Goal: Task Accomplishment & Management: Complete application form

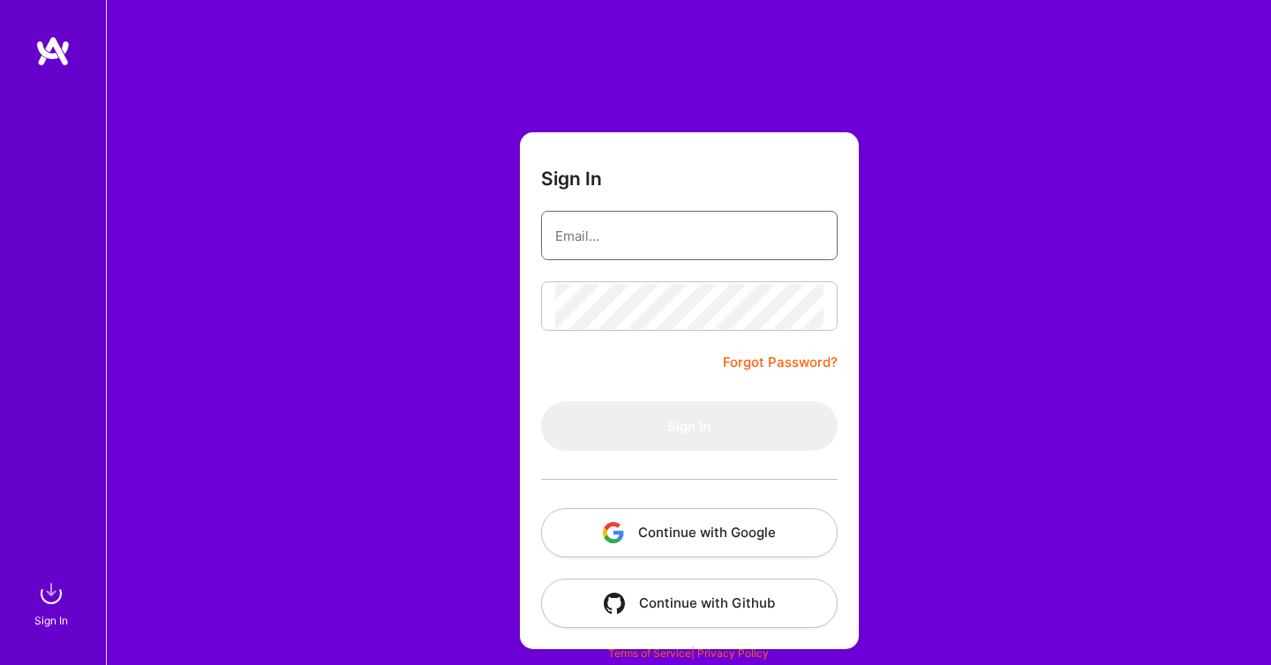
type input "[EMAIL_ADDRESS][DOMAIN_NAME]"
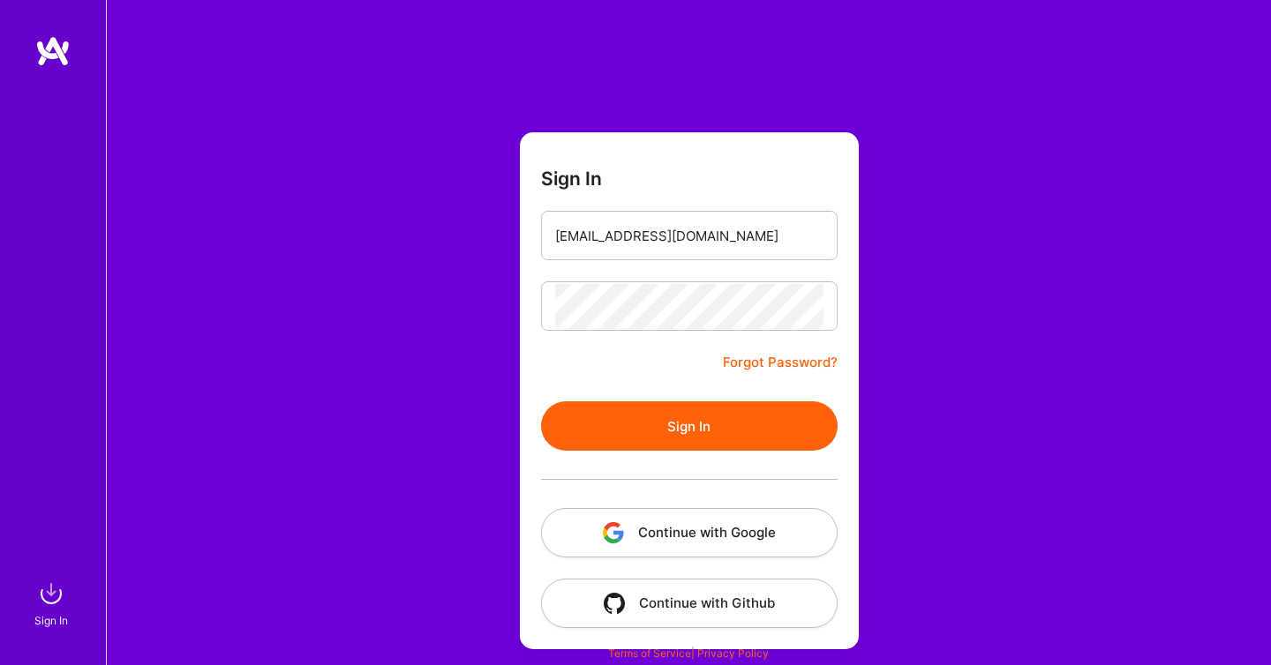
click at [629, 429] on button "Sign In" at bounding box center [689, 425] width 296 height 49
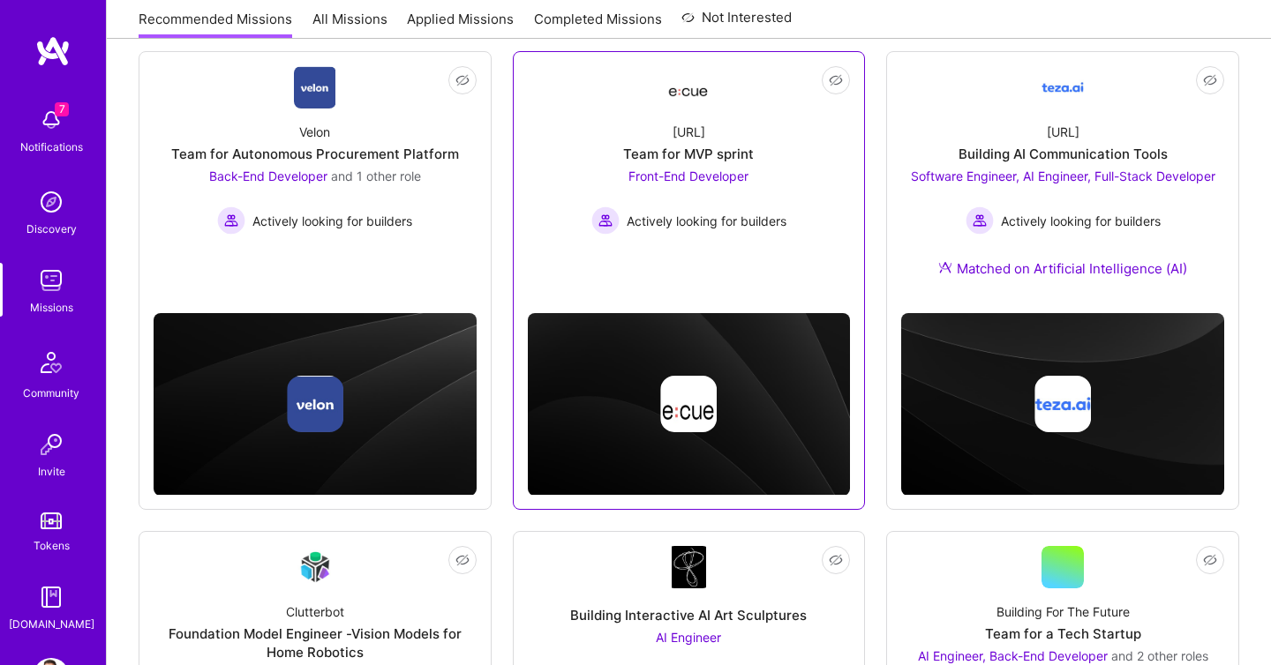
scroll to position [283, 0]
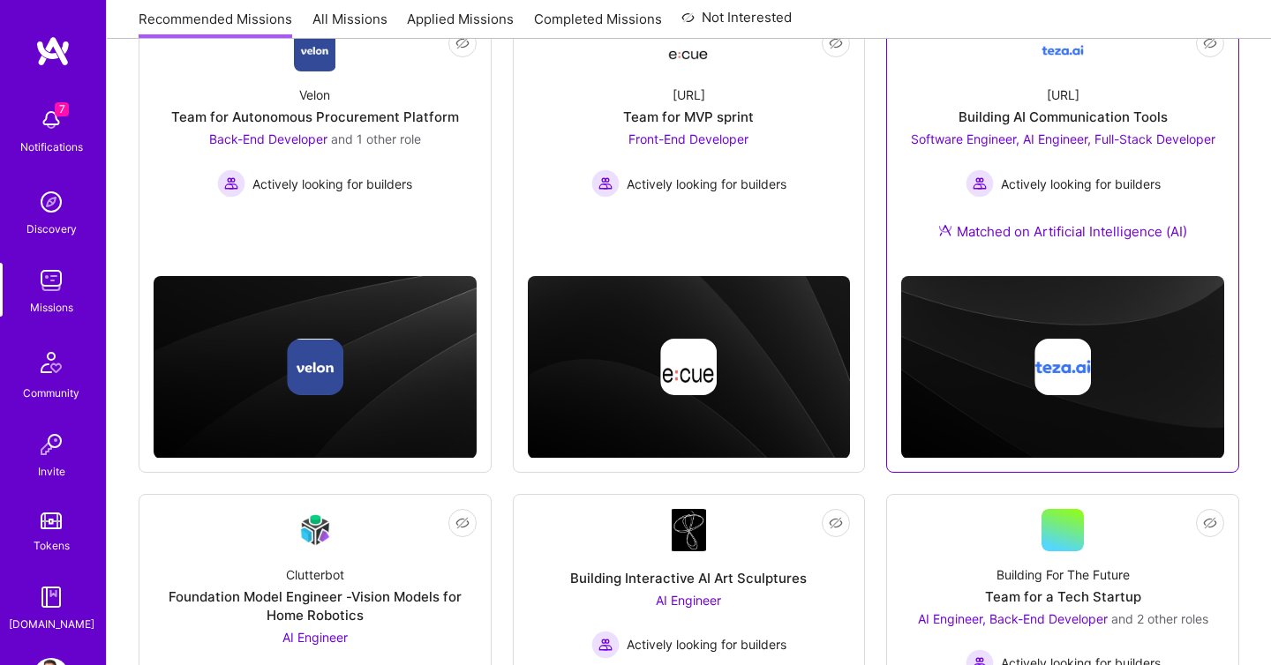
click at [1045, 64] on img at bounding box center [1062, 50] width 42 height 42
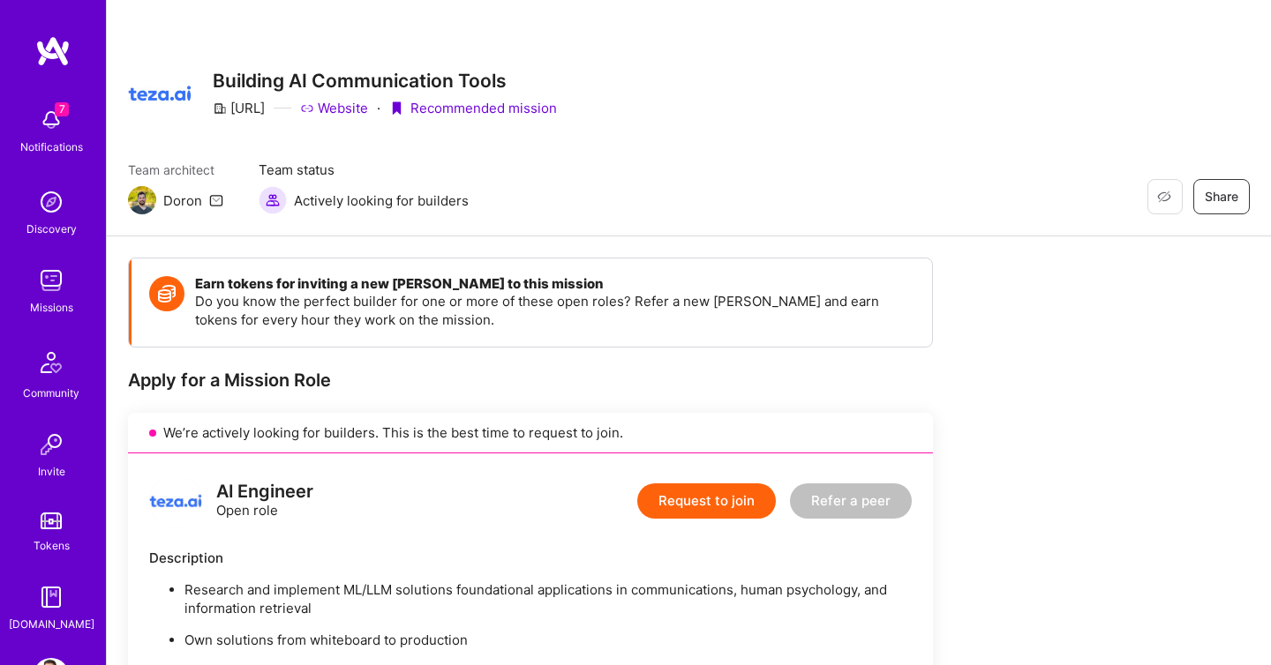
click at [343, 107] on link "Website" at bounding box center [334, 108] width 68 height 19
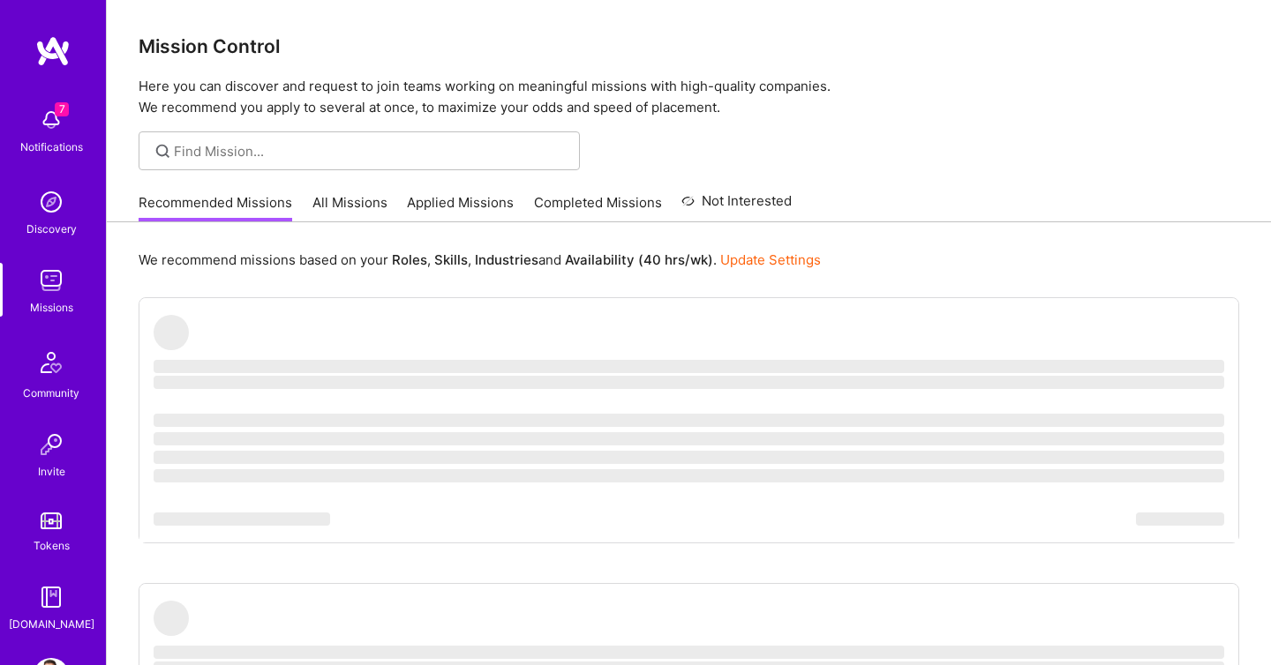
scroll to position [283, 0]
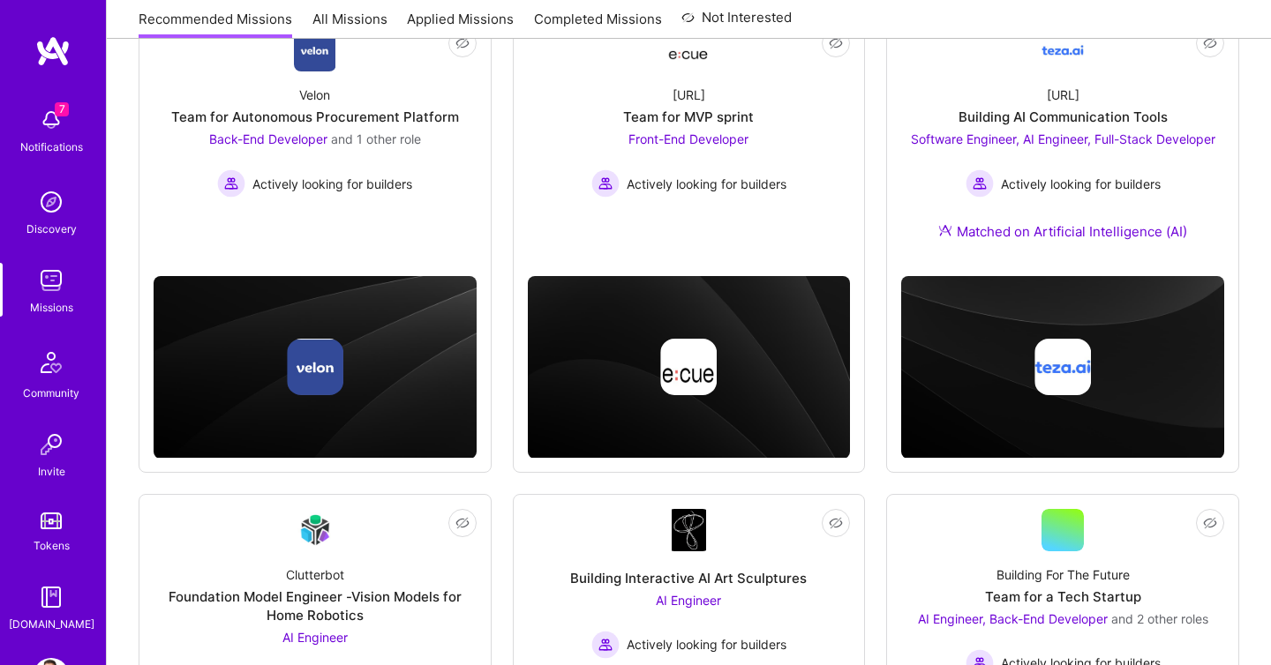
click at [458, 20] on link "Applied Missions" at bounding box center [460, 24] width 107 height 29
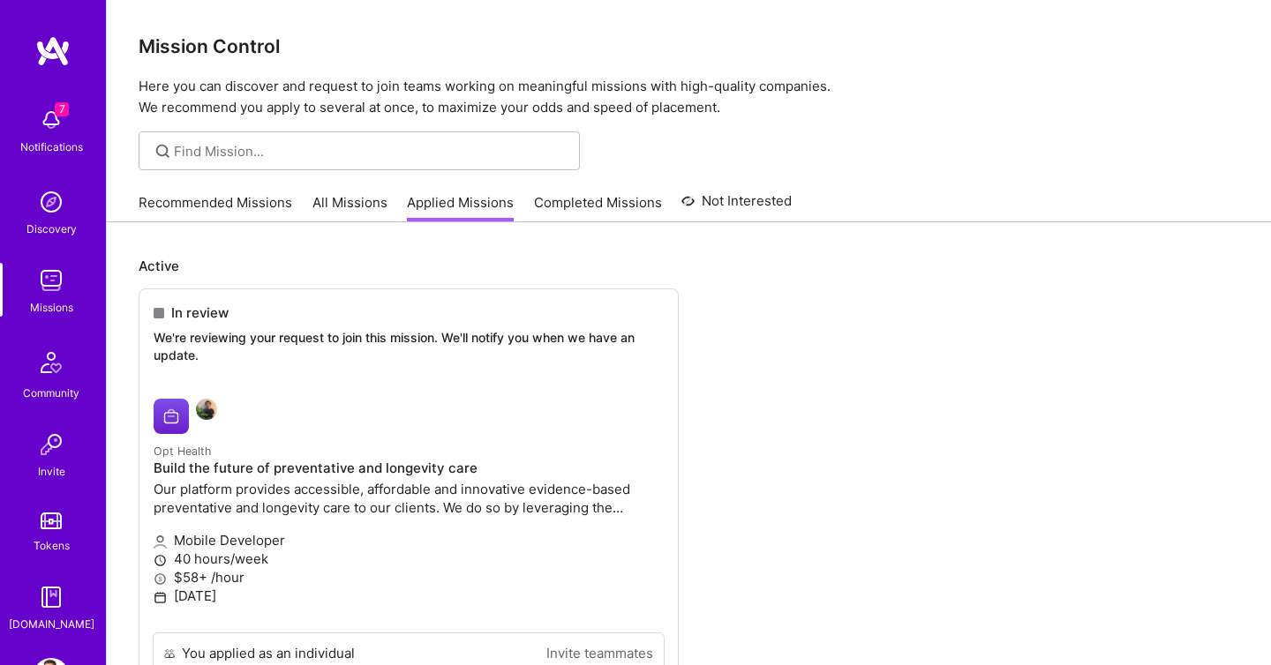
click at [183, 205] on link "Recommended Missions" at bounding box center [216, 207] width 154 height 29
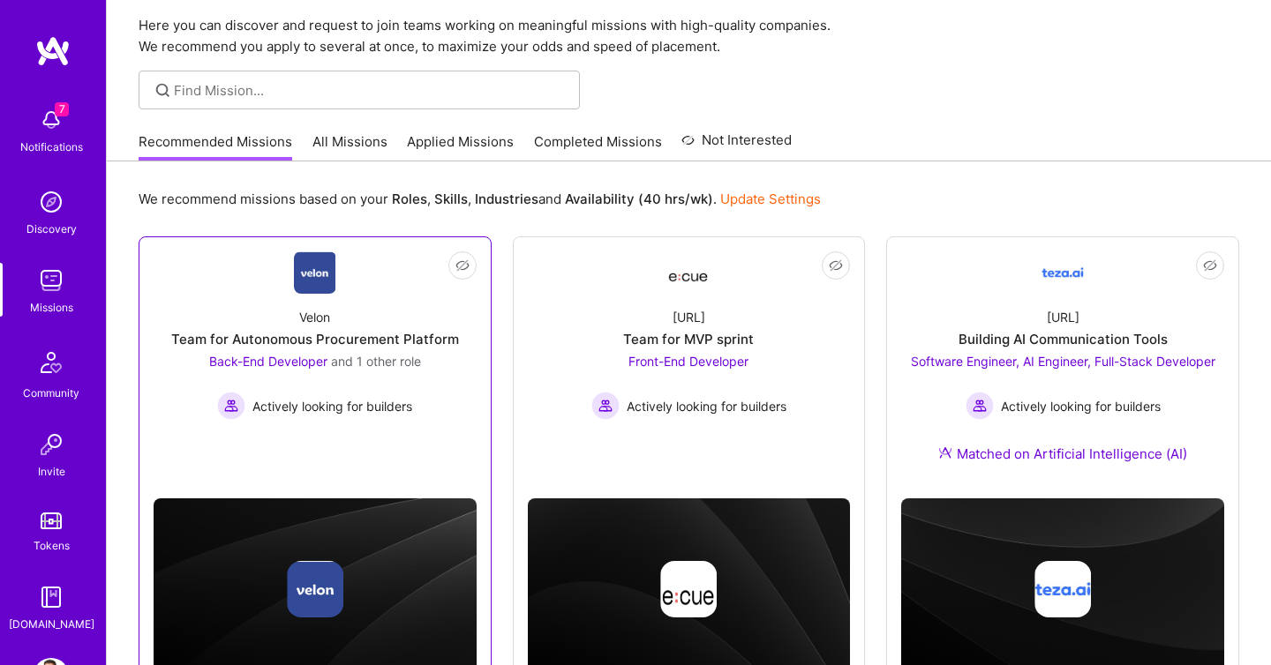
scroll to position [62, 0]
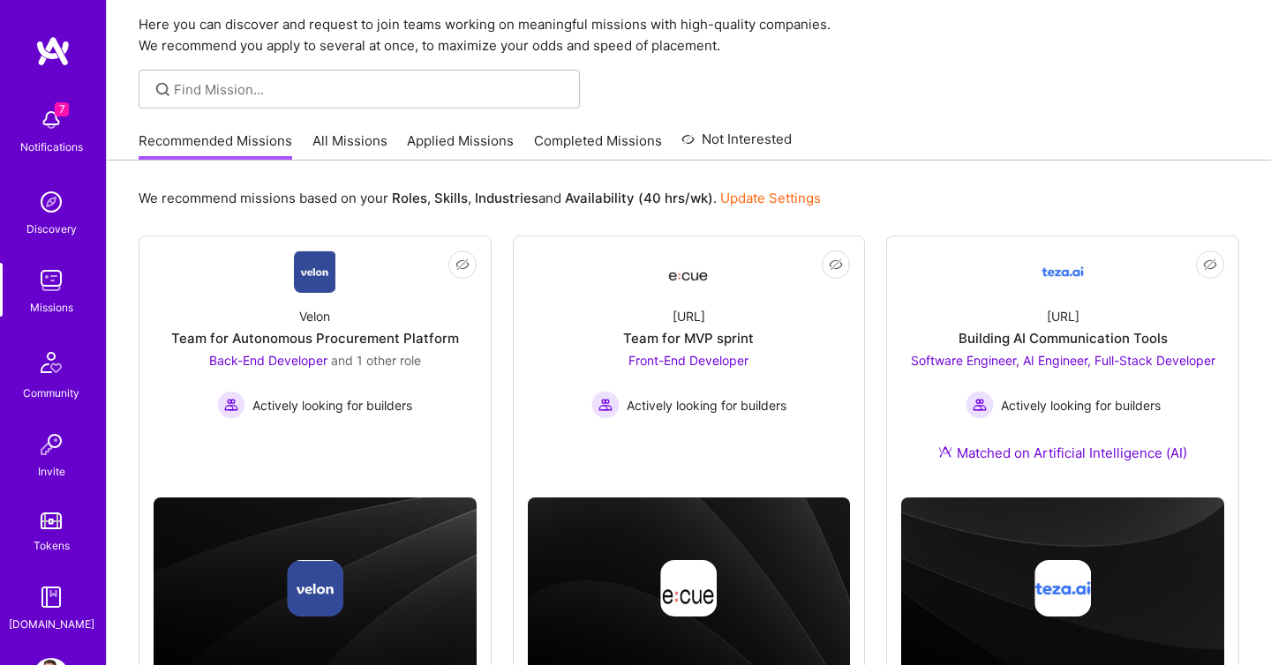
click at [448, 145] on link "Applied Missions" at bounding box center [460, 145] width 107 height 29
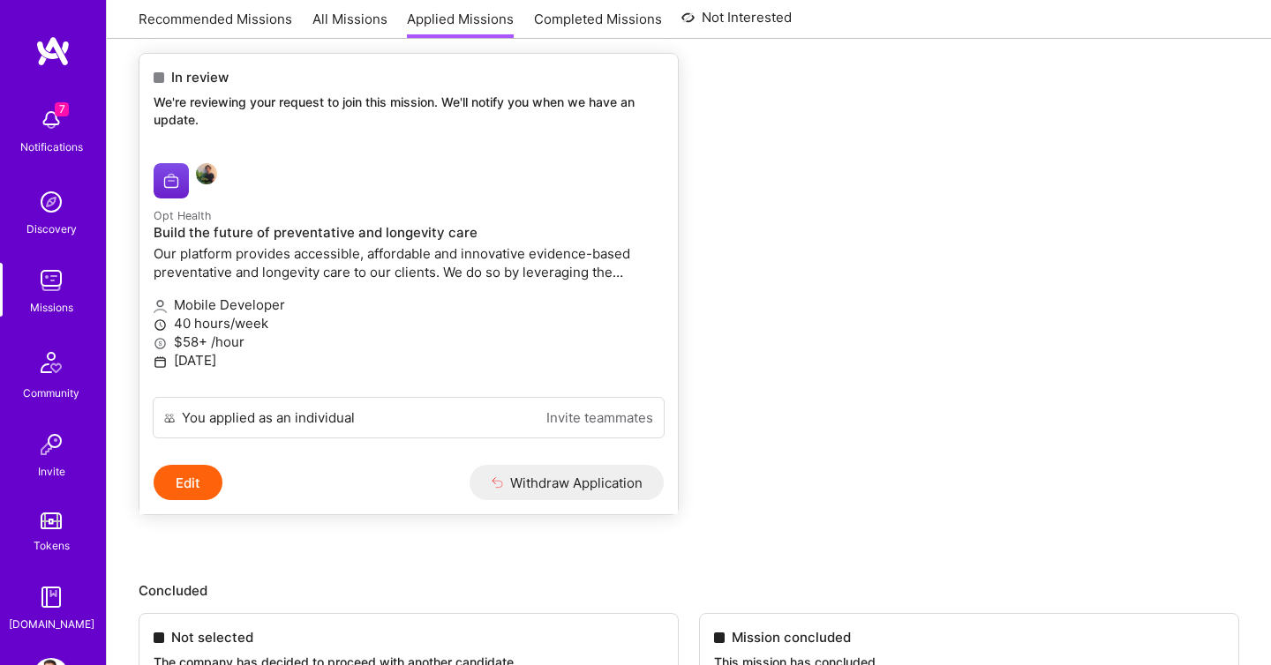
scroll to position [265, 0]
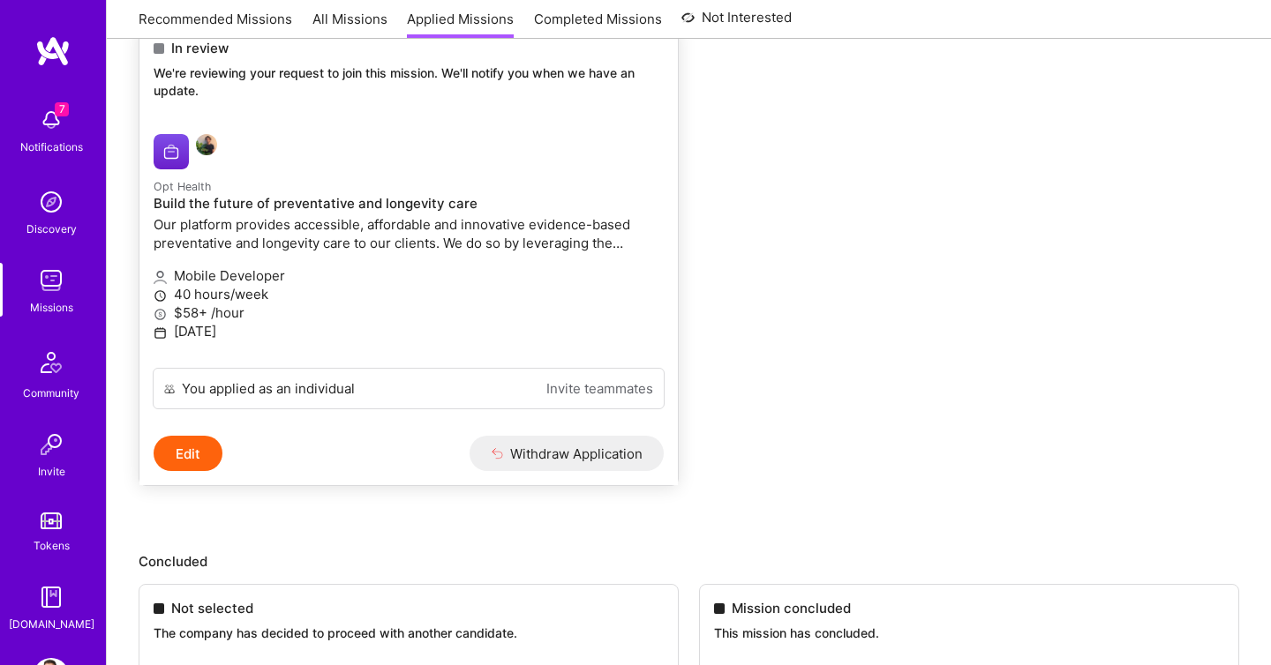
click at [200, 312] on p "$58+ /hour" at bounding box center [409, 313] width 510 height 19
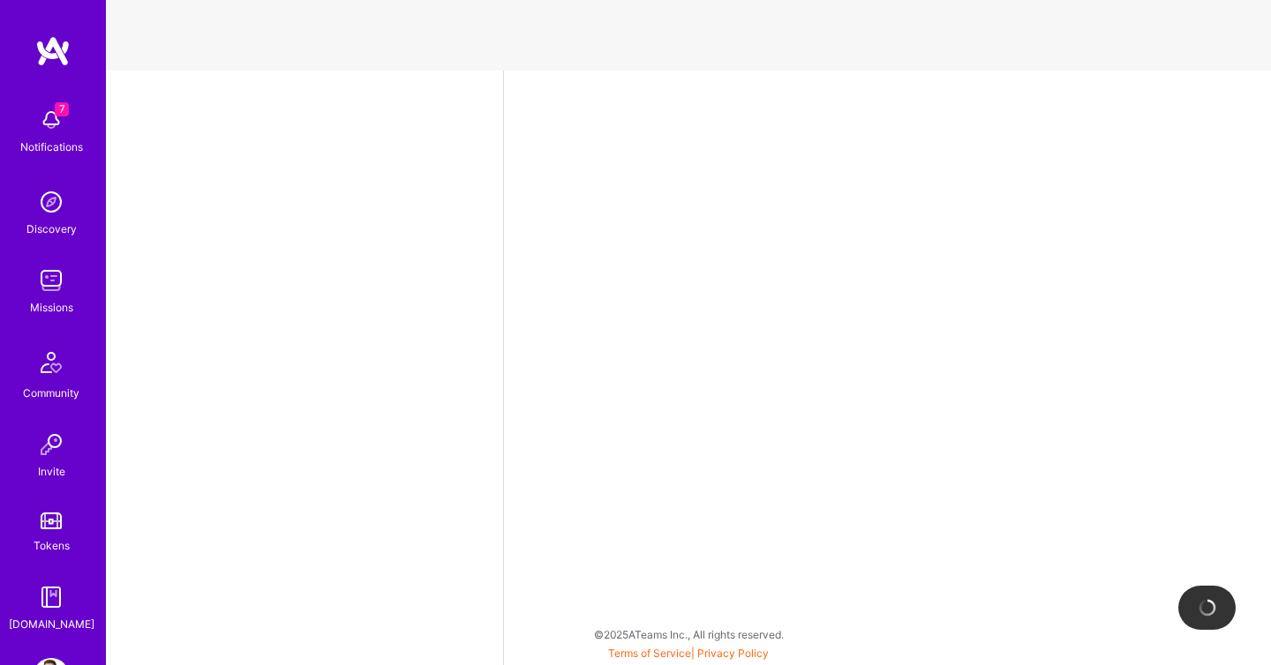
select select "IL"
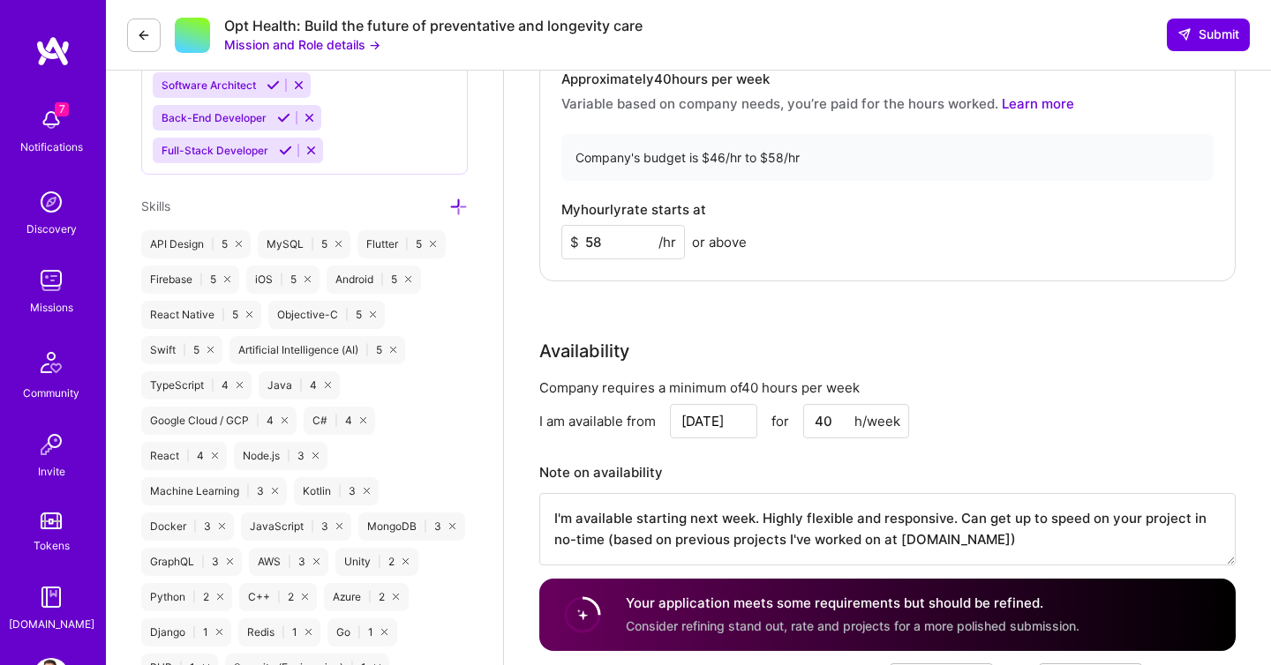
scroll to position [965, 0]
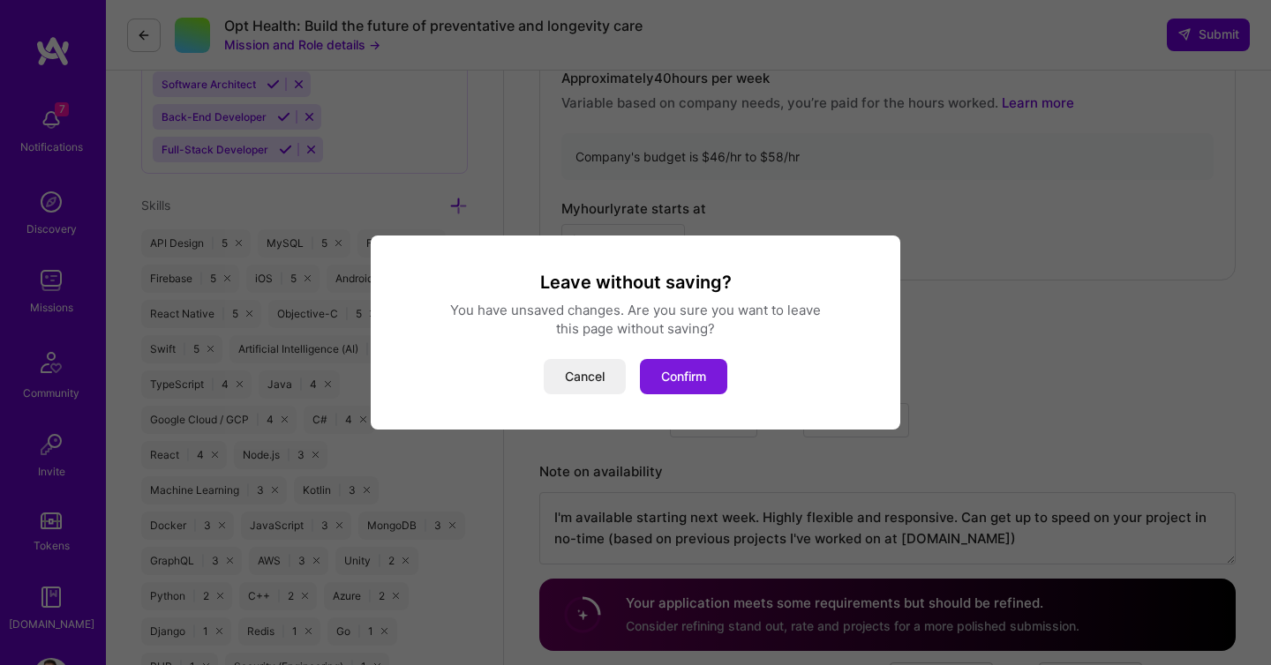
click at [677, 379] on button "Confirm" at bounding box center [683, 376] width 87 height 35
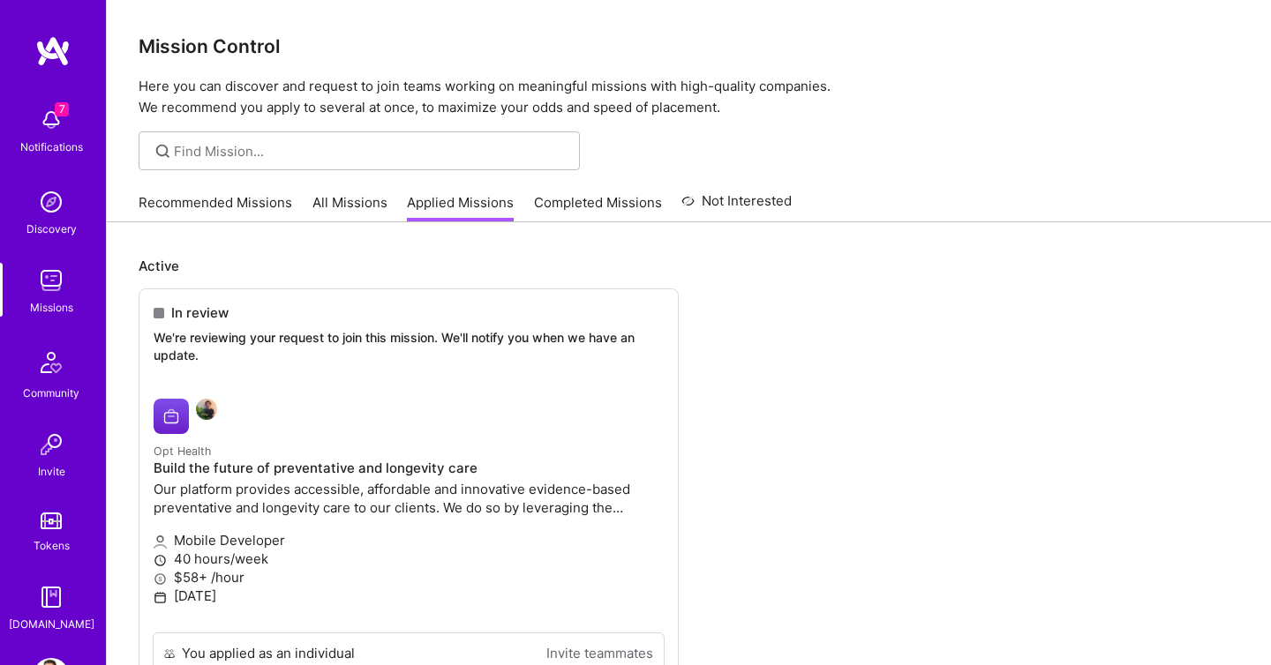
click at [218, 199] on link "Recommended Missions" at bounding box center [216, 207] width 154 height 29
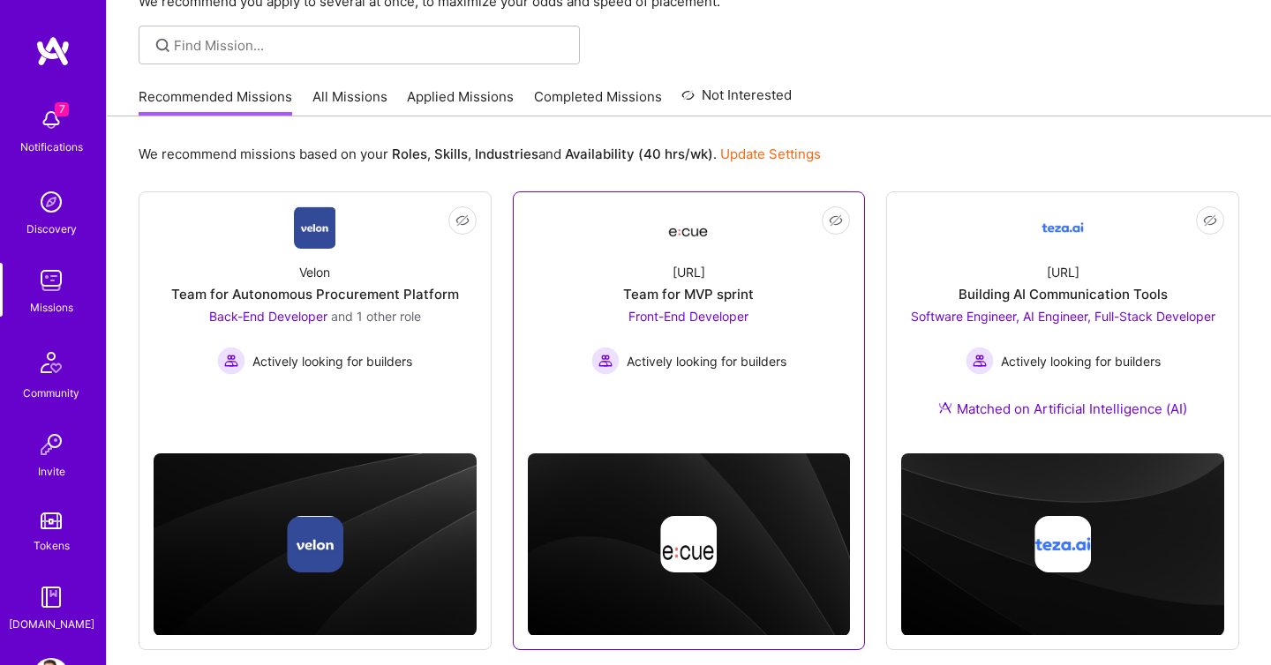
scroll to position [118, 0]
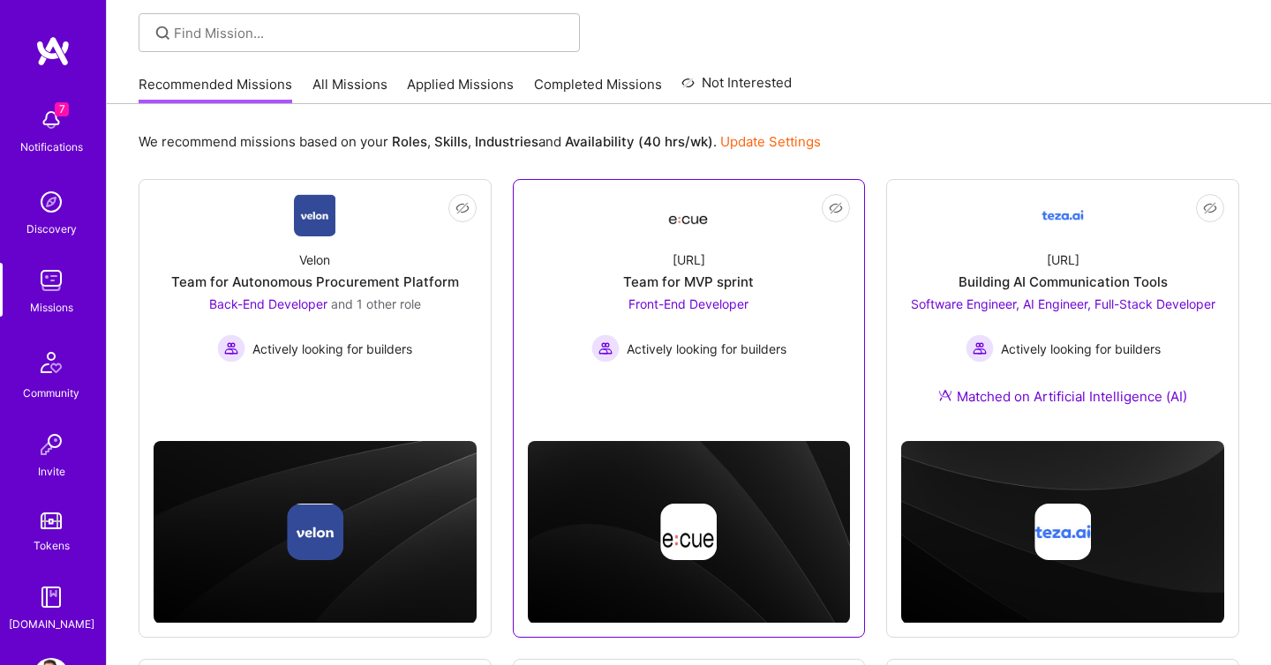
click at [682, 275] on div "Team for MVP sprint" at bounding box center [688, 282] width 131 height 19
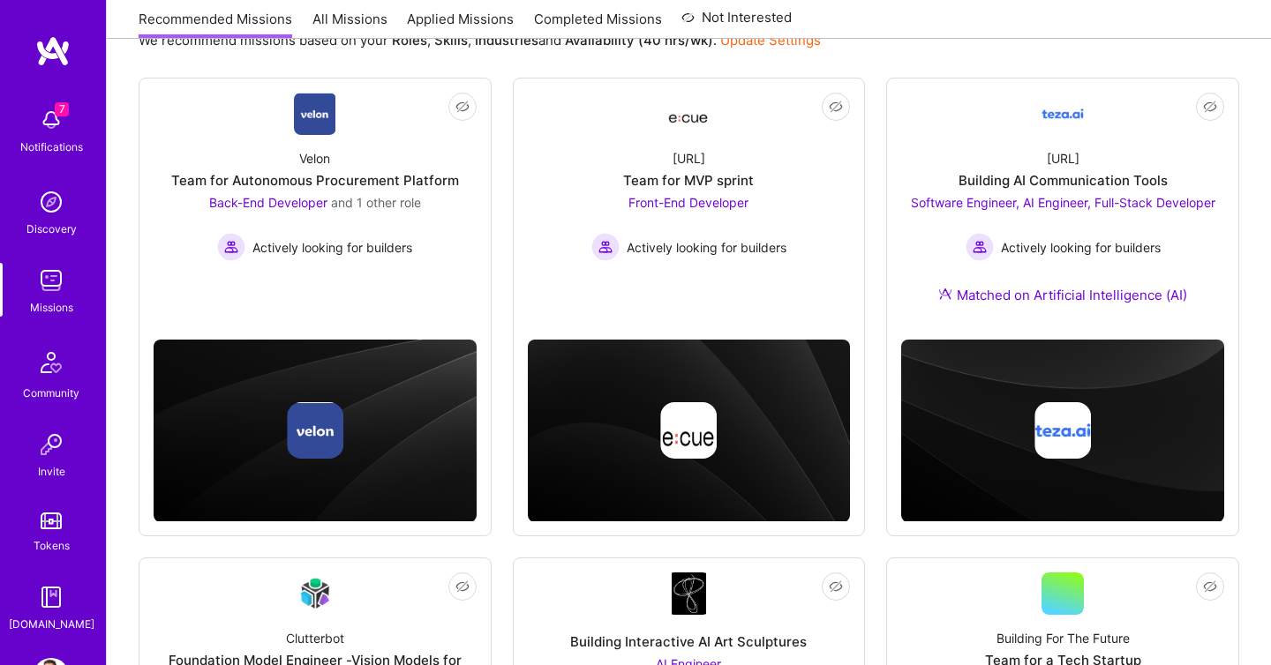
scroll to position [248, 0]
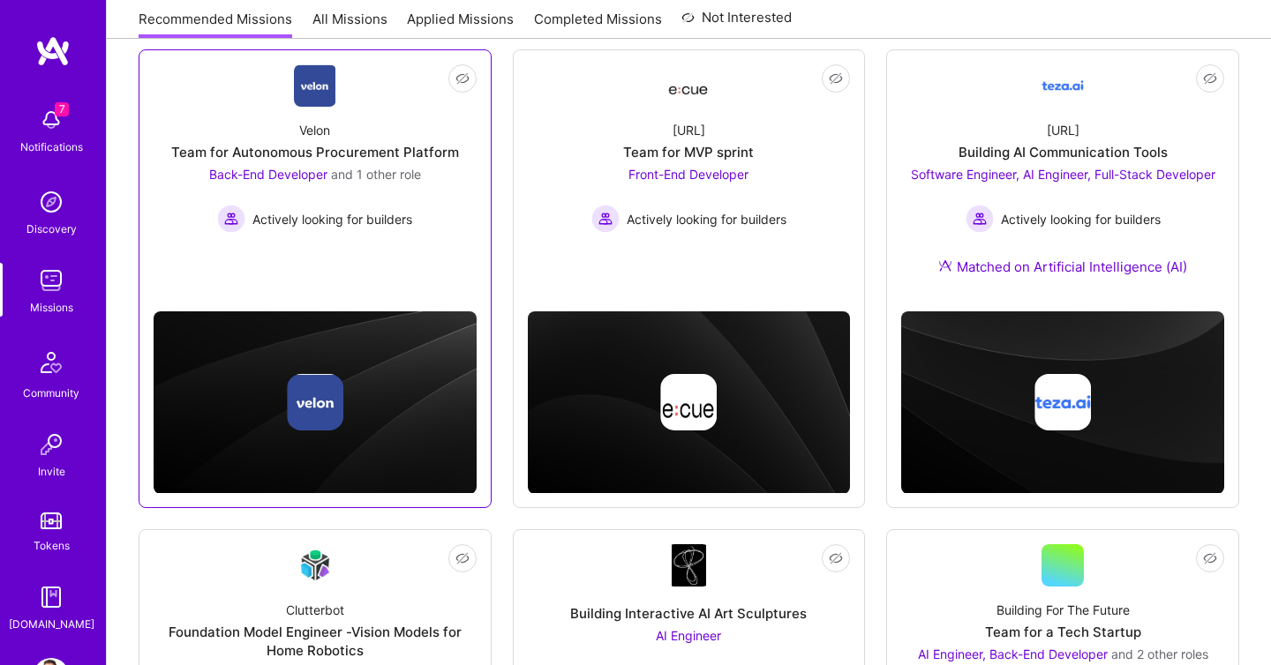
click at [391, 176] on span "and 1 other role" at bounding box center [376, 174] width 90 height 15
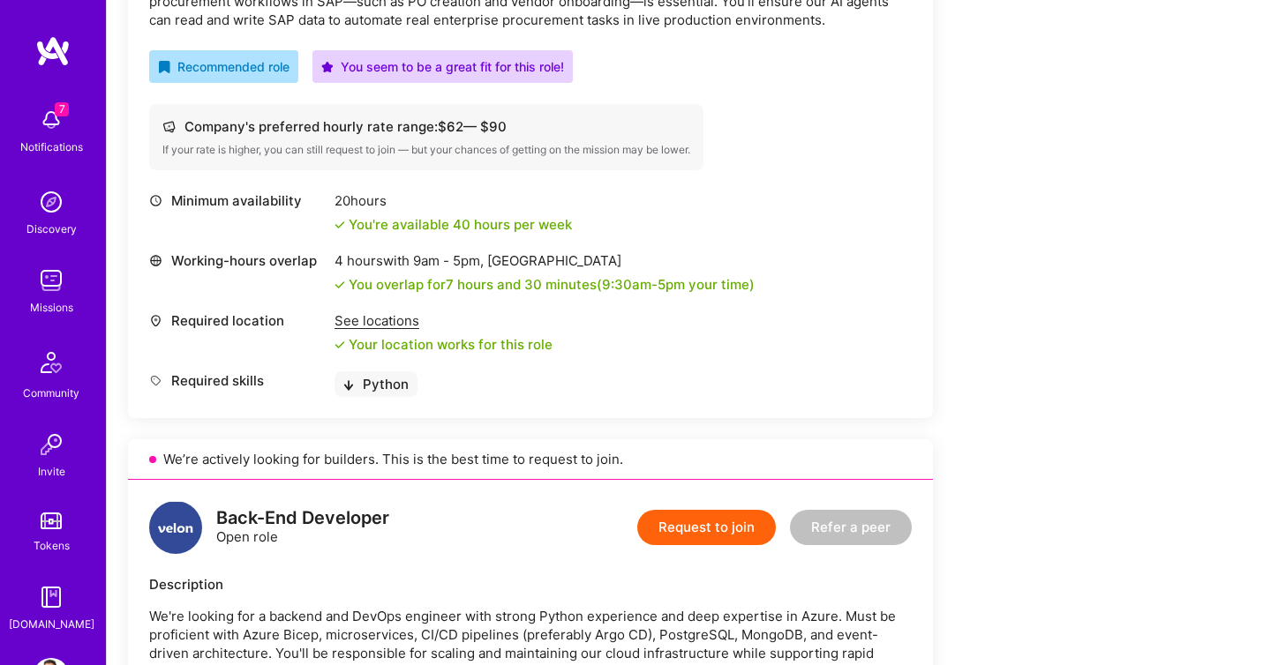
scroll to position [732, 0]
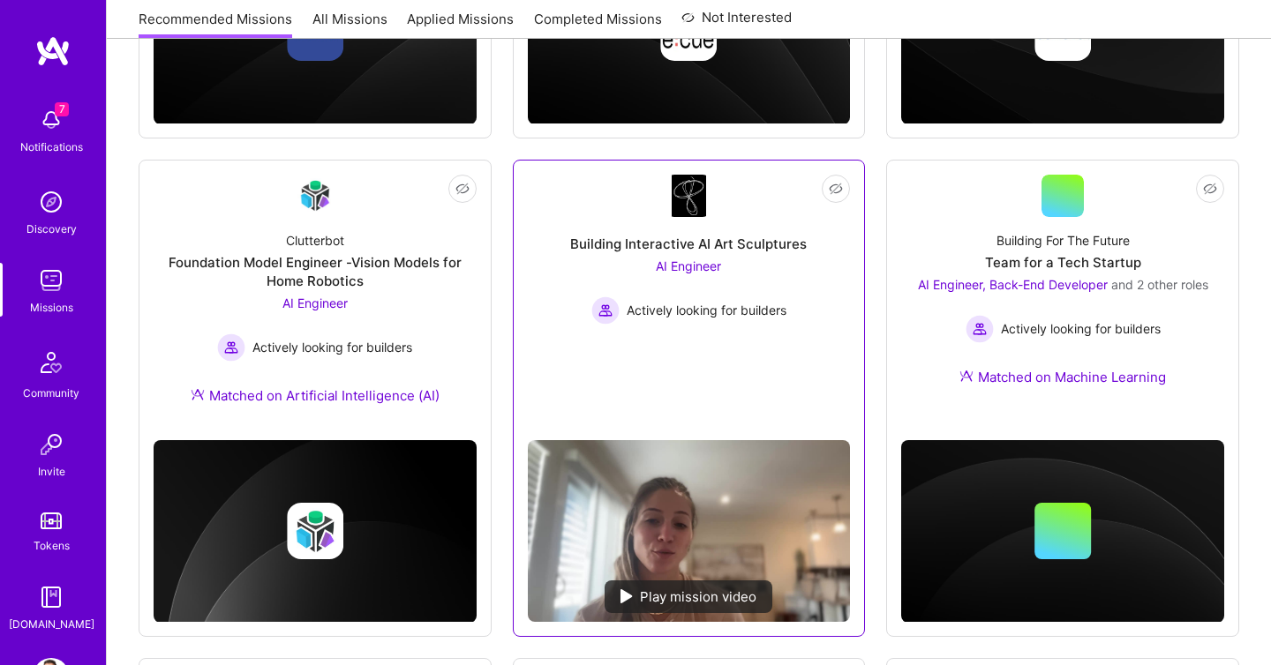
scroll to position [617, 0]
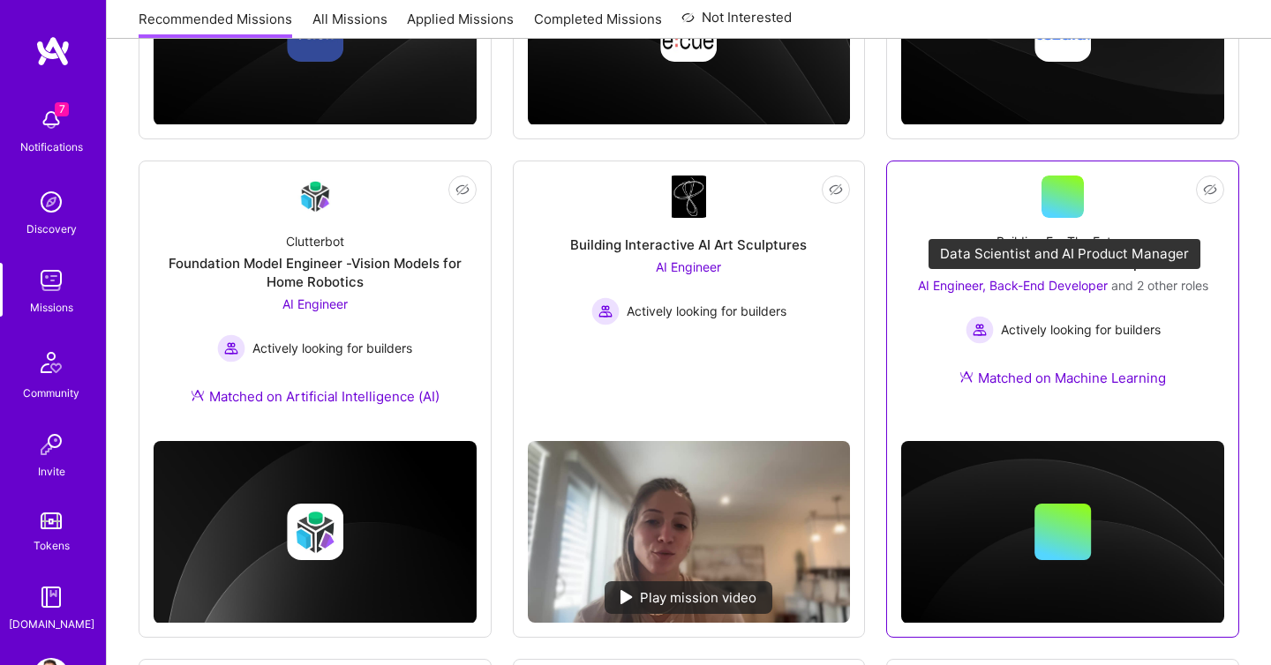
click at [1156, 281] on span "and 2 other roles" at bounding box center [1159, 285] width 97 height 15
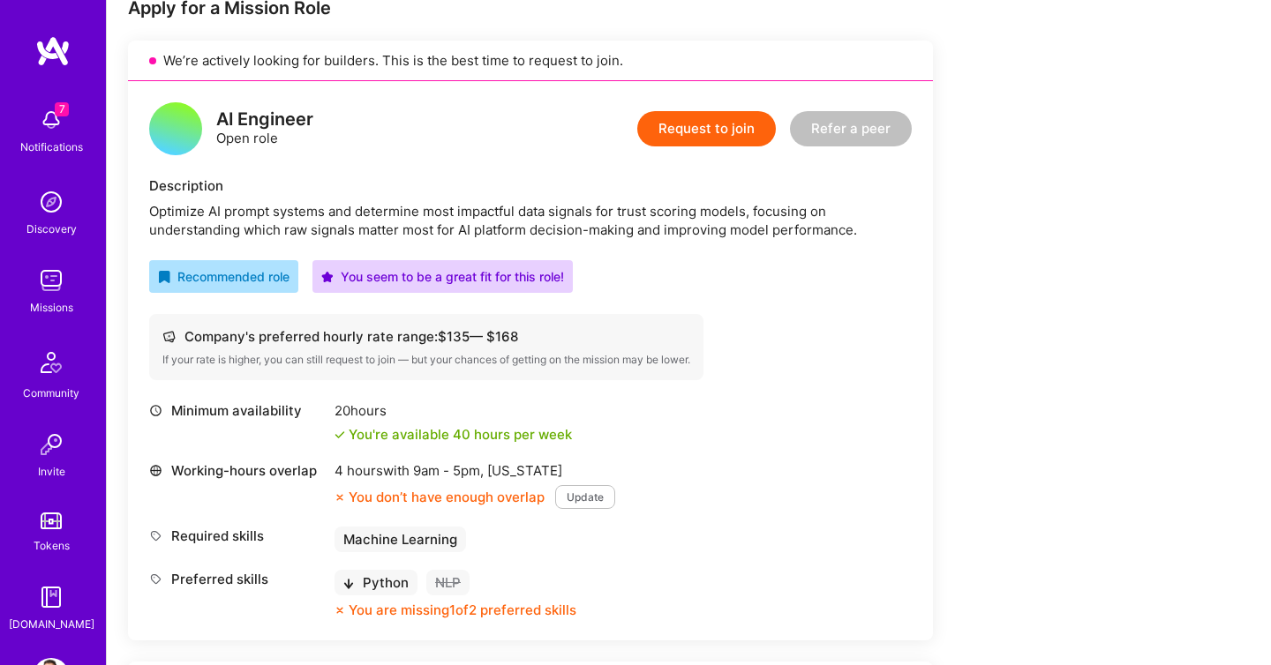
scroll to position [348, 0]
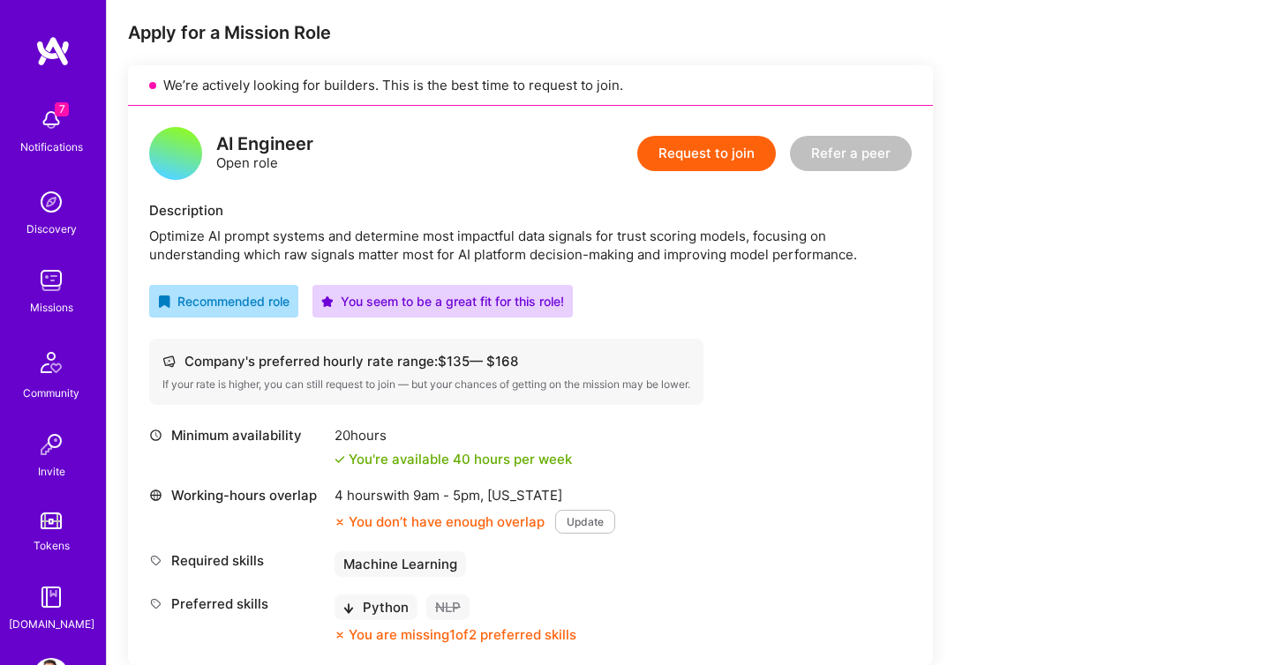
click at [165, 231] on div "Optimize AI prompt systems and determine most impactful data signals for trust …" at bounding box center [530, 245] width 762 height 37
drag, startPoint x: 165, startPoint y: 231, endPoint x: 293, endPoint y: 236, distance: 128.0
click at [293, 236] on div "Optimize AI prompt systems and determine most impactful data signals for trust …" at bounding box center [530, 245] width 762 height 37
click at [177, 231] on div "Optimize AI prompt systems and determine most impactful data signals for trust …" at bounding box center [530, 245] width 762 height 37
drag, startPoint x: 177, startPoint y: 231, endPoint x: 337, endPoint y: 240, distance: 159.9
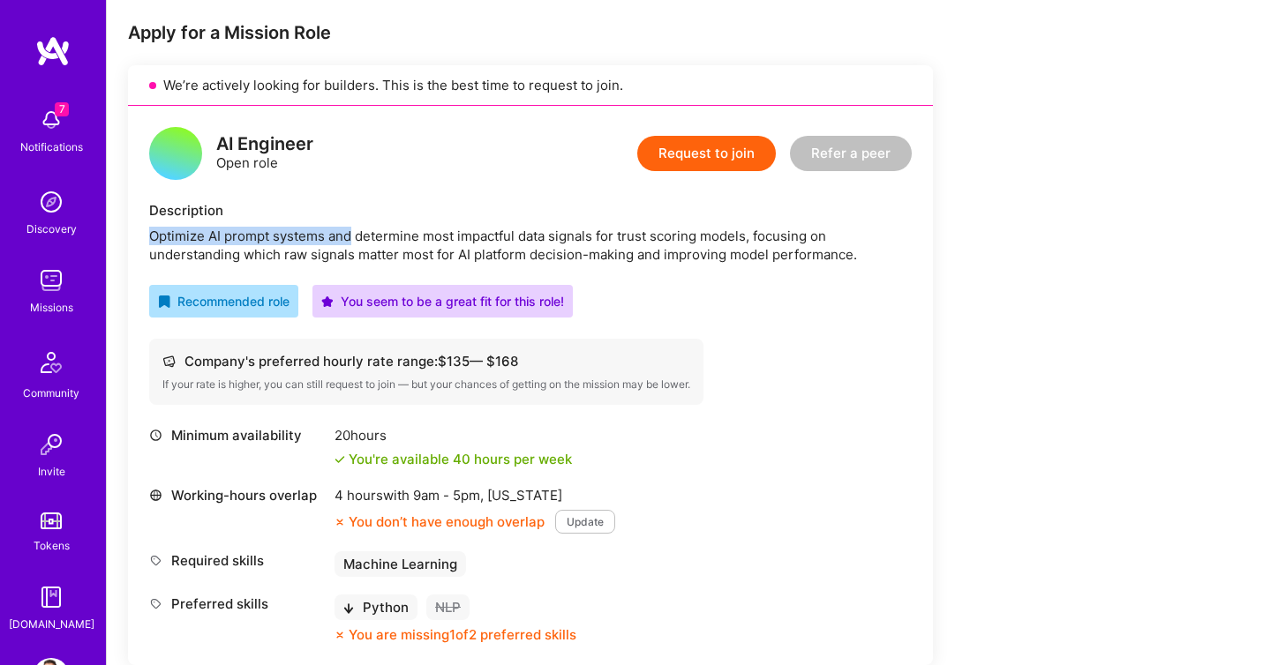
click at [337, 240] on div "Optimize AI prompt systems and determine most impactful data signals for trust …" at bounding box center [530, 245] width 762 height 37
click at [257, 232] on div "Optimize AI prompt systems and determine most impactful data signals for trust …" at bounding box center [530, 245] width 762 height 37
click at [289, 245] on div "Optimize AI prompt systems and determine most impactful data signals for trust …" at bounding box center [530, 245] width 762 height 37
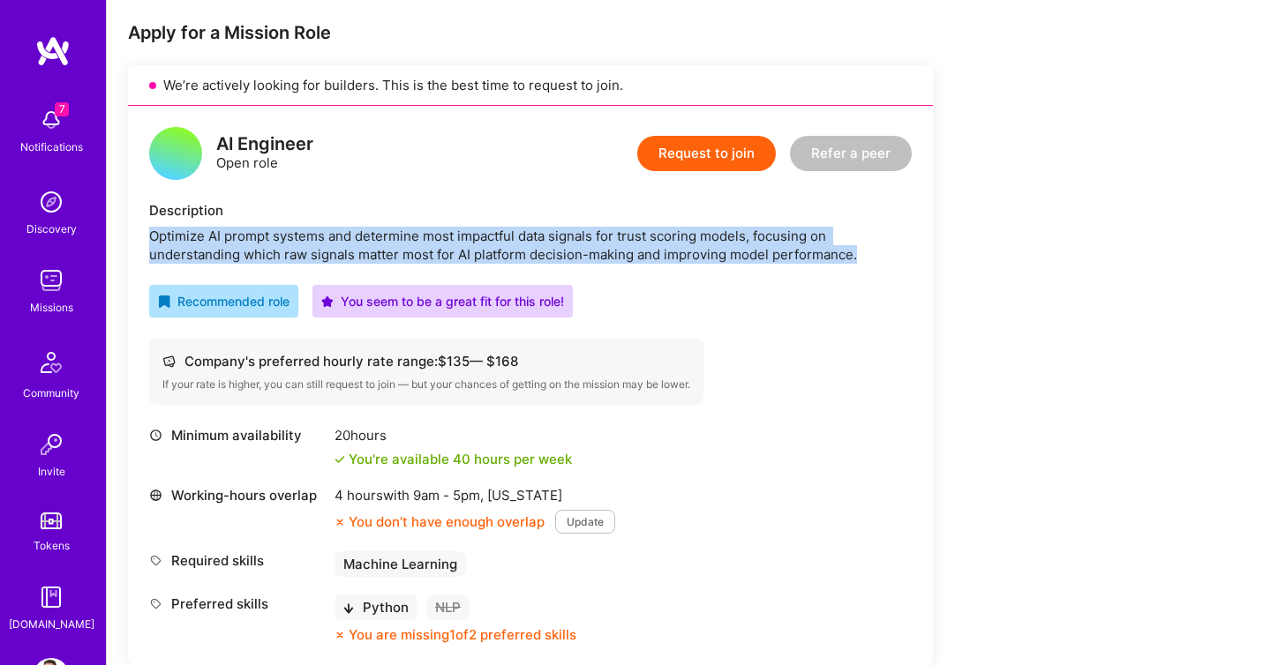
click at [289, 245] on div "Optimize AI prompt systems and determine most impactful data signals for trust …" at bounding box center [530, 245] width 762 height 37
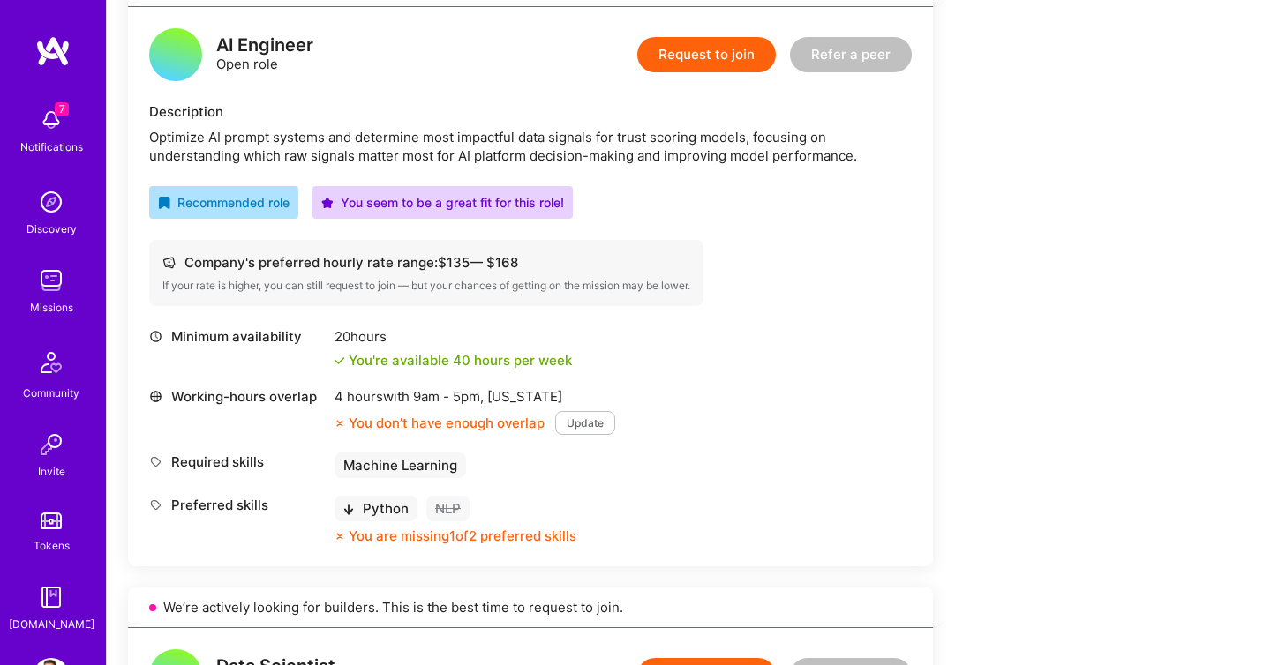
scroll to position [439, 0]
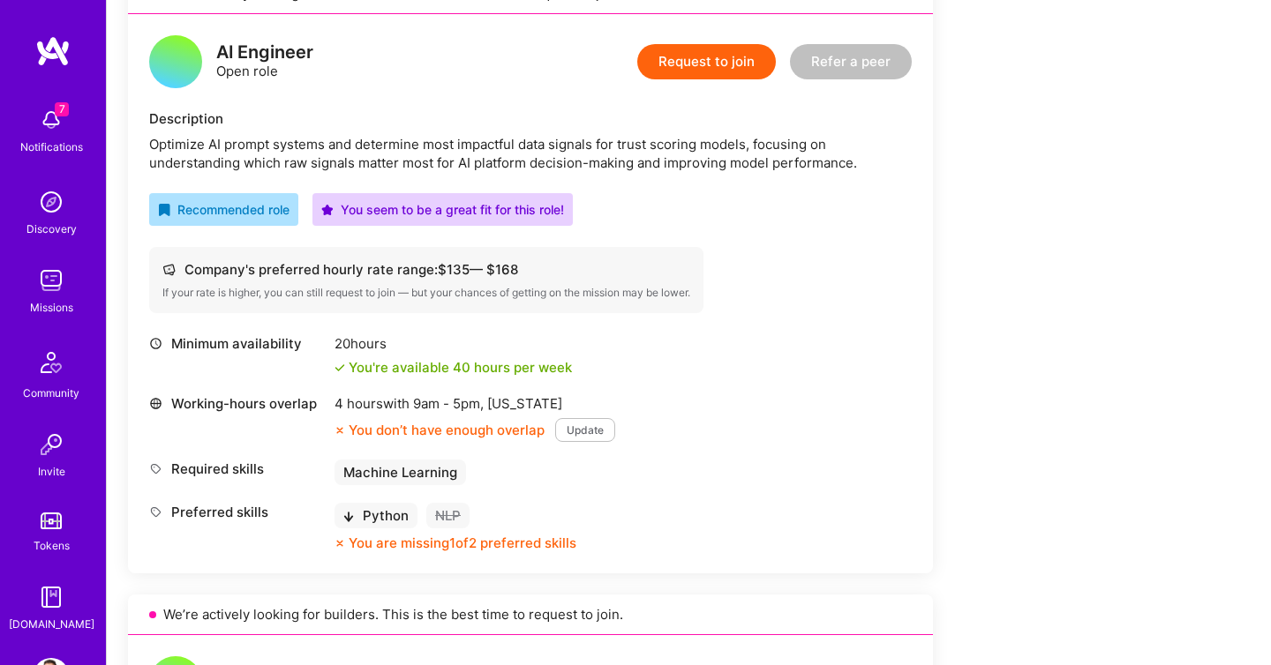
click at [207, 269] on div "Company's preferred hourly rate range: $ 135 — $ 168" at bounding box center [426, 269] width 528 height 19
drag, startPoint x: 207, startPoint y: 269, endPoint x: 516, endPoint y: 274, distance: 308.8
click at [516, 274] on div "Company's preferred hourly rate range: $ 135 — $ 168" at bounding box center [426, 269] width 528 height 19
click at [276, 302] on div "Company's preferred hourly rate range: $ 135 — $ 168 If your rate is higher, yo…" at bounding box center [426, 280] width 554 height 66
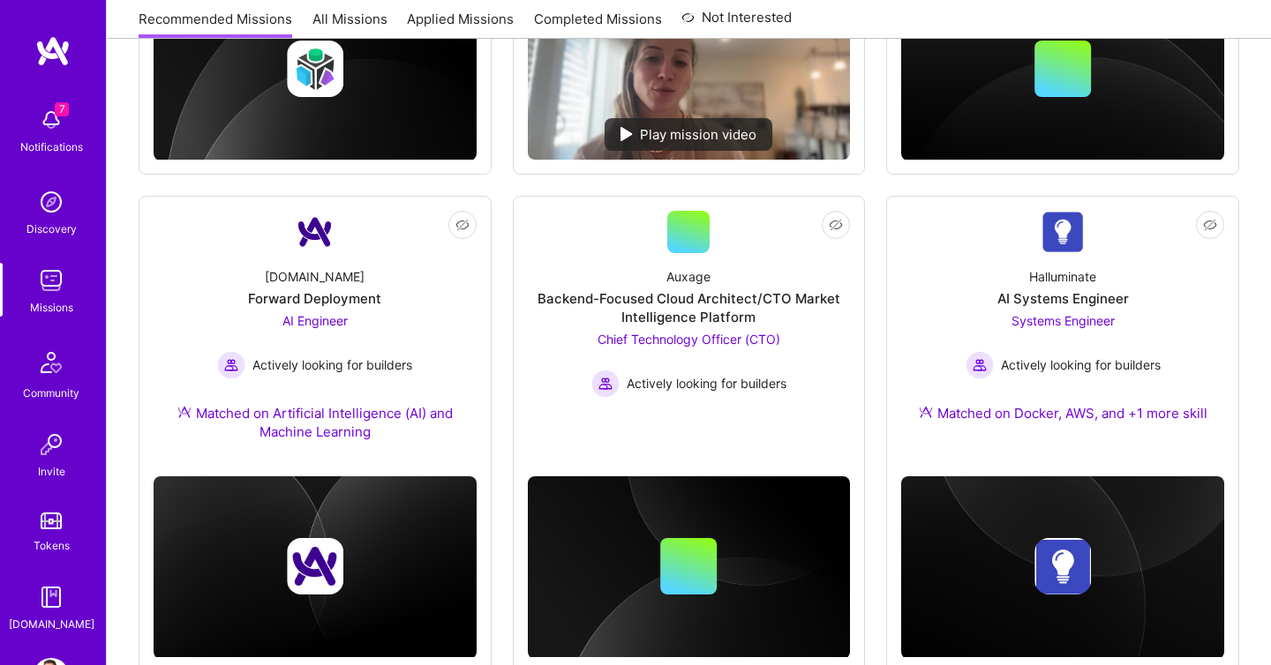
scroll to position [1081, 0]
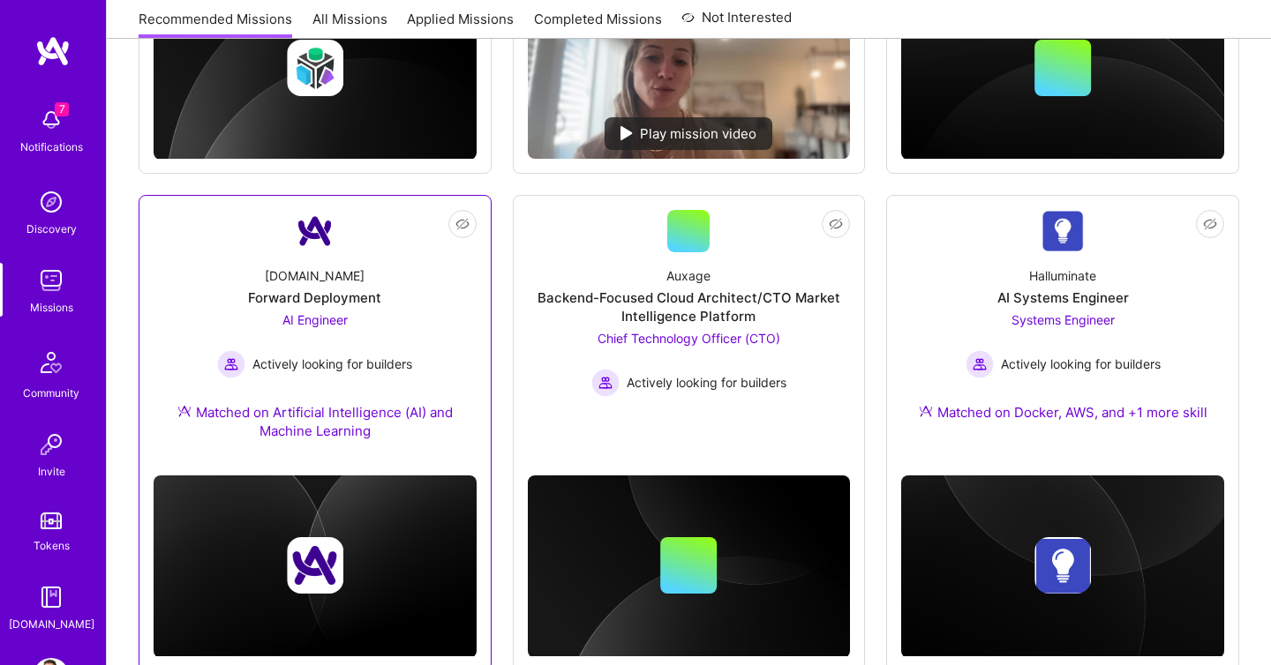
click at [308, 276] on div "[DOMAIN_NAME]" at bounding box center [315, 275] width 100 height 19
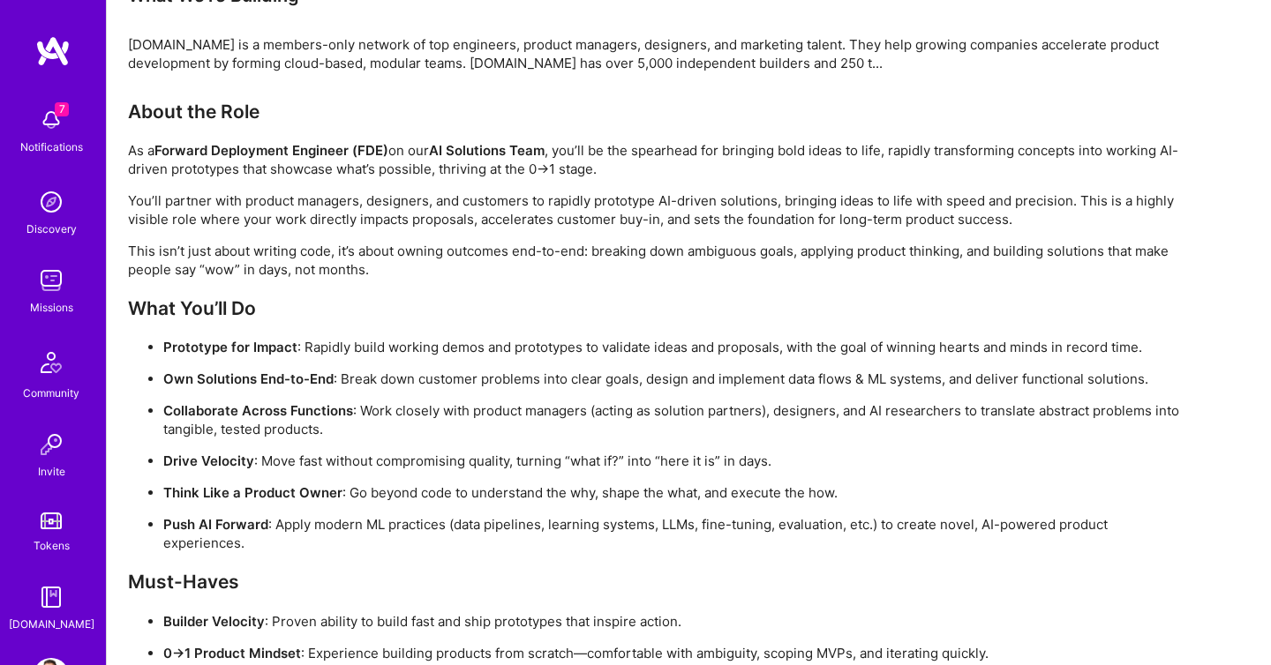
scroll to position [1139, 0]
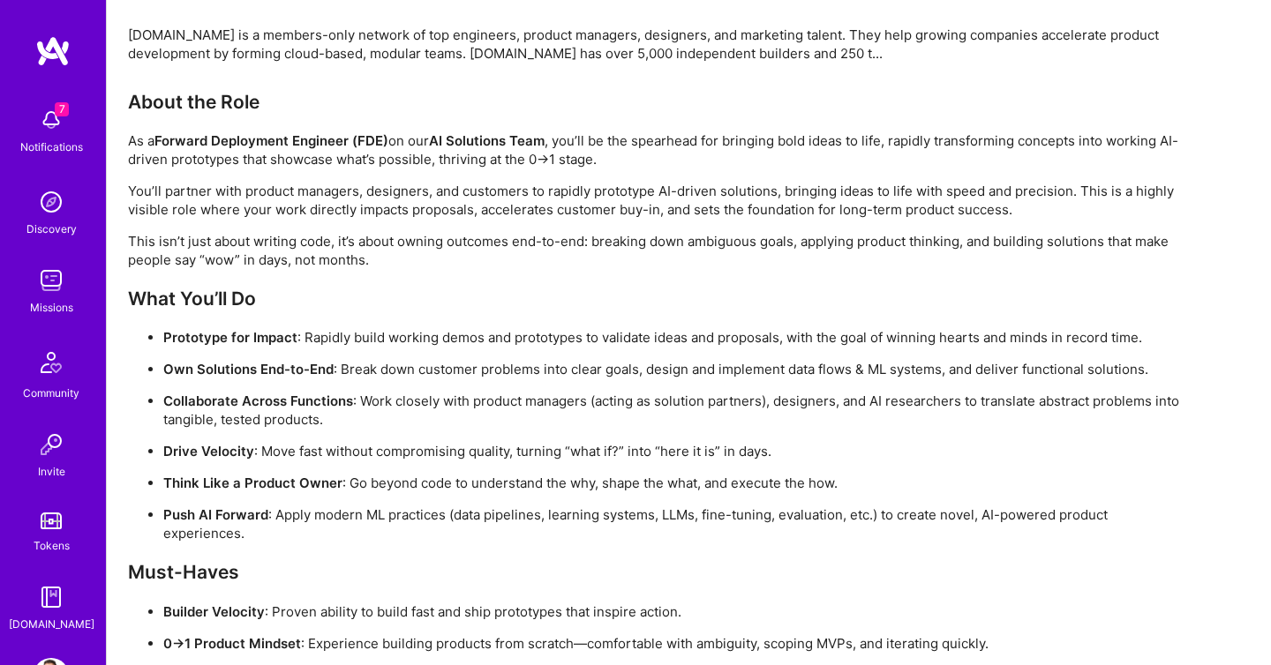
click at [370, 137] on strong "Forward Deployment Engineer (FDE)" at bounding box center [271, 140] width 234 height 17
copy strong "FDE"
click at [192, 135] on strong "Forward Deployment Engineer (FDE)" at bounding box center [271, 140] width 234 height 17
drag, startPoint x: 192, startPoint y: 135, endPoint x: 386, endPoint y: 135, distance: 193.2
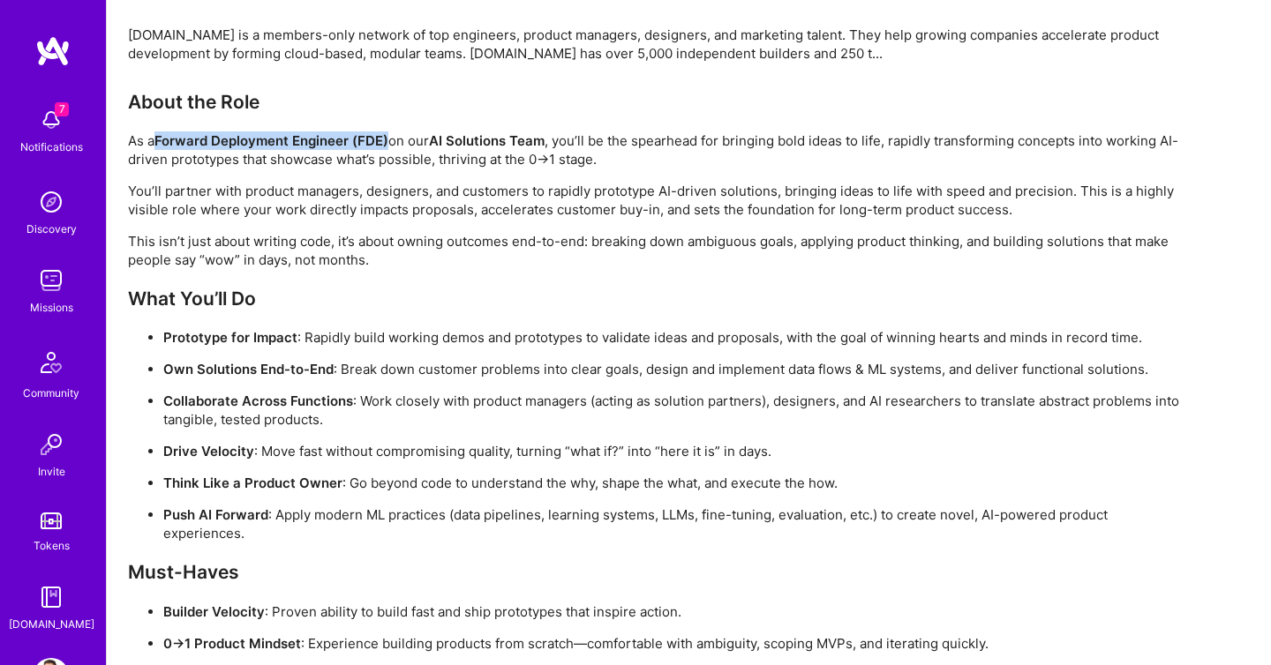
click at [386, 135] on strong "Forward Deployment Engineer (FDE)" at bounding box center [271, 140] width 234 height 17
copy strong "Forward Deployment Engineer (FDE)"
click at [181, 140] on strong "Forward Deployment Engineer (FDE)" at bounding box center [271, 140] width 234 height 17
drag, startPoint x: 181, startPoint y: 140, endPoint x: 391, endPoint y: 135, distance: 210.1
click at [391, 135] on p "As a Forward Deployment Engineer (FDE) on our AI Solutions Team , you’ll be the…" at bounding box center [657, 149] width 1059 height 37
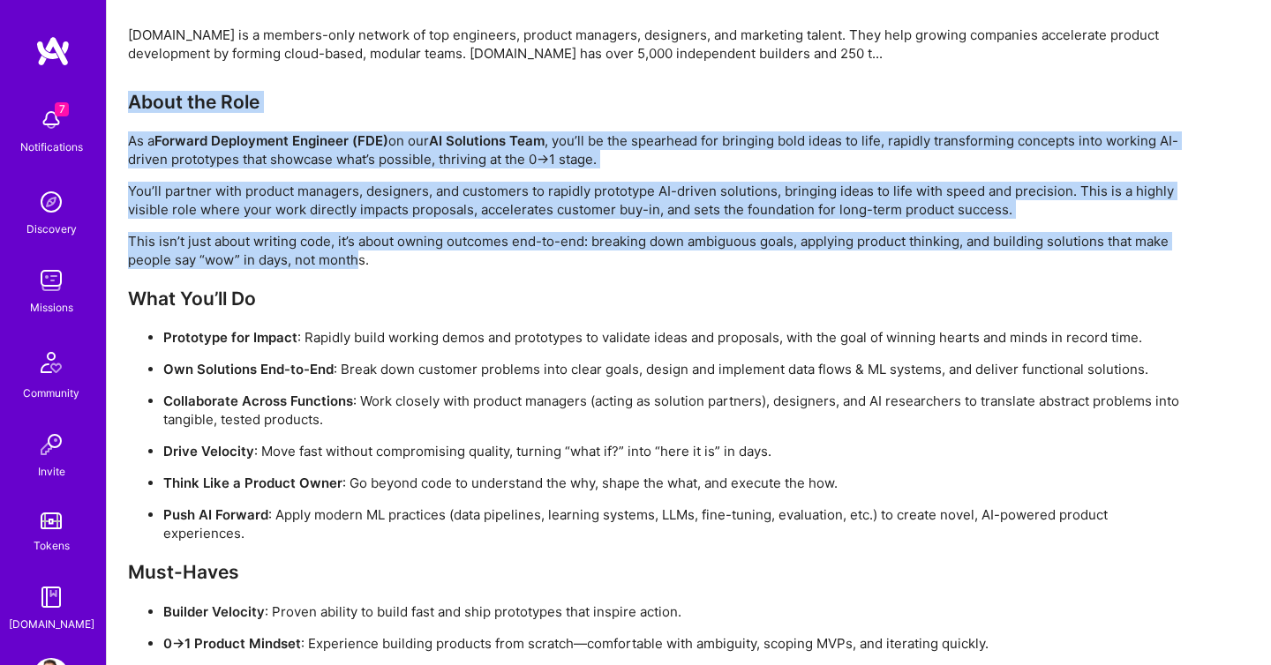
drag, startPoint x: 131, startPoint y: 101, endPoint x: 355, endPoint y: 258, distance: 272.9
click at [356, 259] on div "About the Role As a Forward Deployment Engineer (FDE) on our AI Solutions Team …" at bounding box center [657, 506] width 1059 height 830
click at [342, 259] on p "This isn’t just about writing code, it’s about owning outcomes end-to-end: brea…" at bounding box center [657, 250] width 1059 height 37
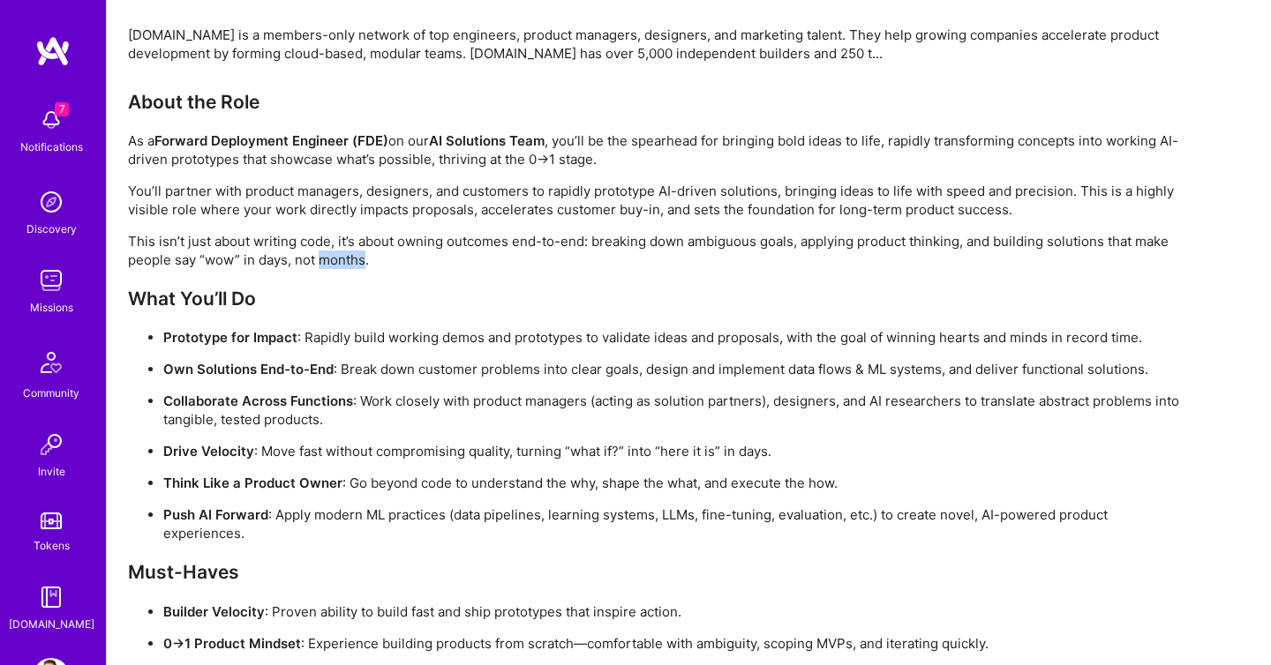
click at [342, 259] on p "This isn’t just about writing code, it’s about owning outcomes end-to-end: brea…" at bounding box center [657, 250] width 1059 height 37
click at [346, 260] on p "This isn’t just about writing code, it’s about owning outcomes end-to-end: brea…" at bounding box center [657, 250] width 1059 height 37
click at [341, 259] on p "This isn’t just about writing code, it’s about owning outcomes end-to-end: brea…" at bounding box center [657, 250] width 1059 height 37
click at [343, 262] on p "This isn’t just about writing code, it’s about owning outcomes end-to-end: brea…" at bounding box center [657, 250] width 1059 height 37
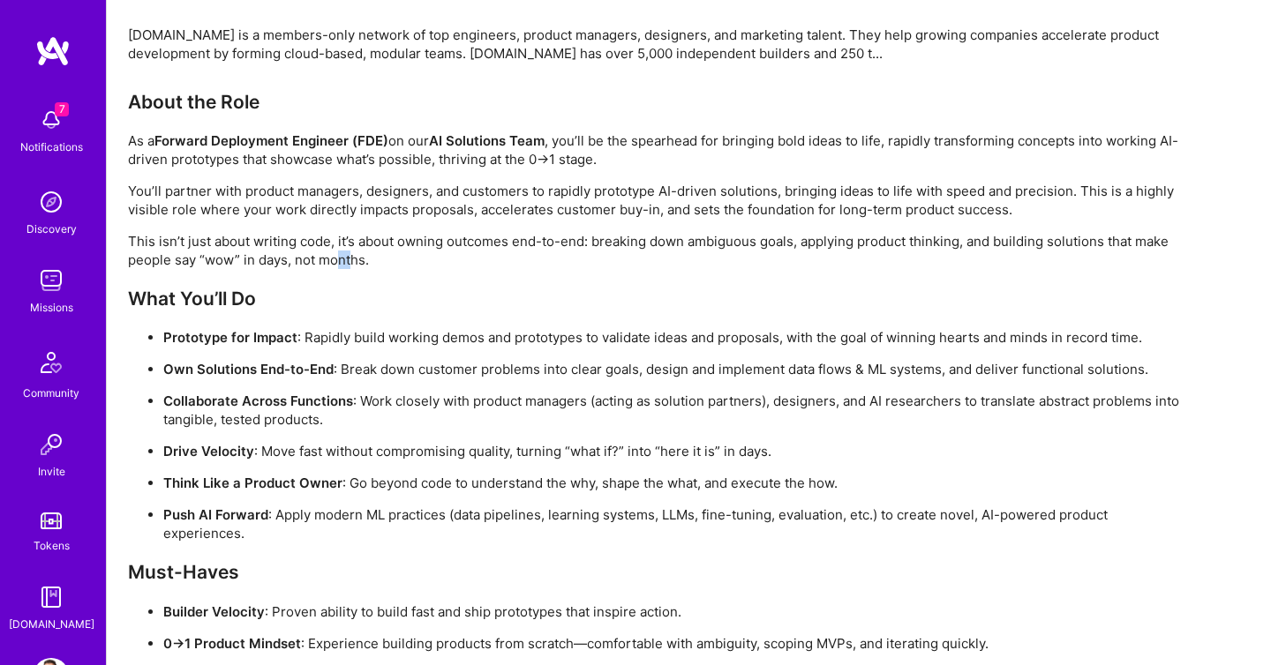
drag, startPoint x: 351, startPoint y: 259, endPoint x: 337, endPoint y: 258, distance: 14.2
click at [337, 258] on p "This isn’t just about writing code, it’s about owning outcomes end-to-end: brea…" at bounding box center [657, 250] width 1059 height 37
click at [147, 97] on strong "About the Role" at bounding box center [193, 102] width 131 height 22
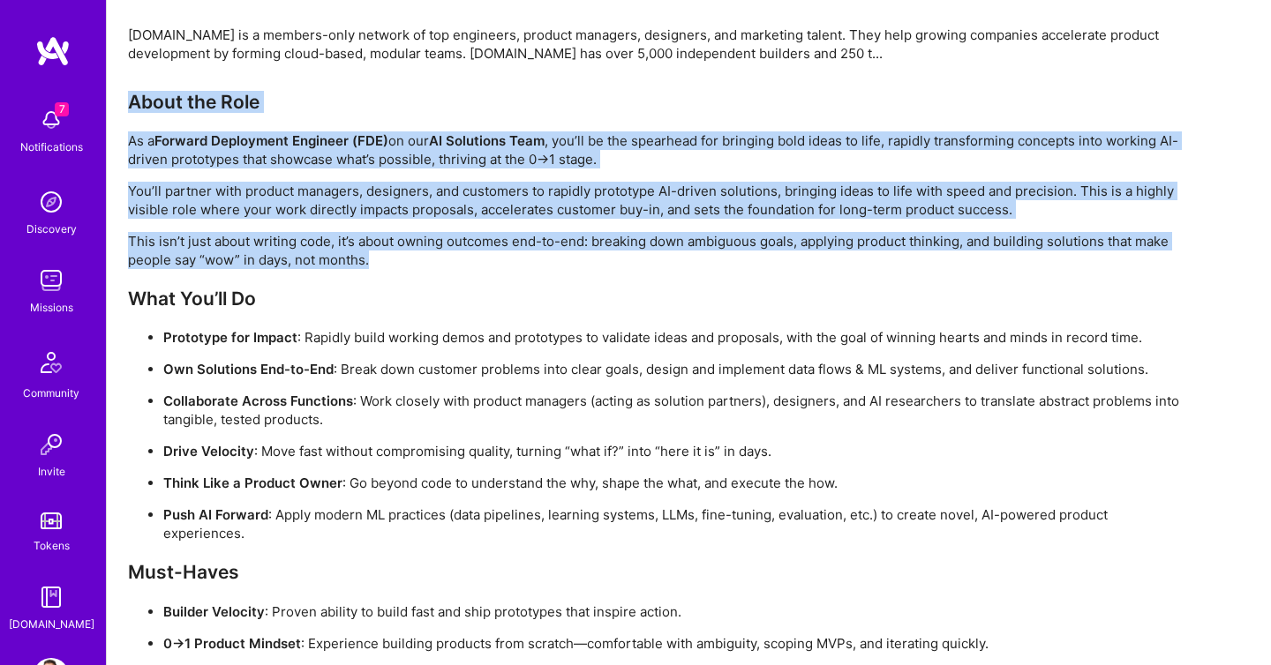
drag, startPoint x: 147, startPoint y: 97, endPoint x: 398, endPoint y: 261, distance: 299.5
click at [401, 262] on div "About the Role As a Forward Deployment Engineer (FDE) on our AI Solutions Team …" at bounding box center [657, 506] width 1059 height 830
click at [398, 261] on p "This isn’t just about writing code, it’s about owning outcomes end-to-end: brea…" at bounding box center [657, 250] width 1059 height 37
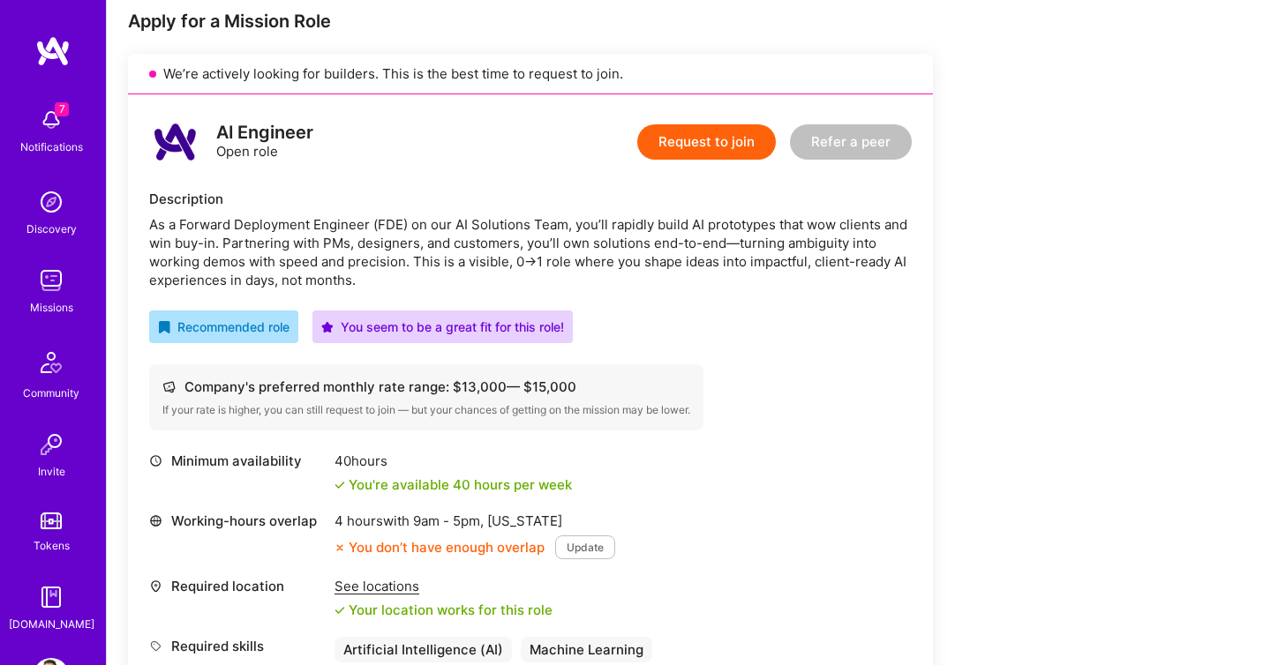
scroll to position [360, 0]
